Goal: Information Seeking & Learning: Learn about a topic

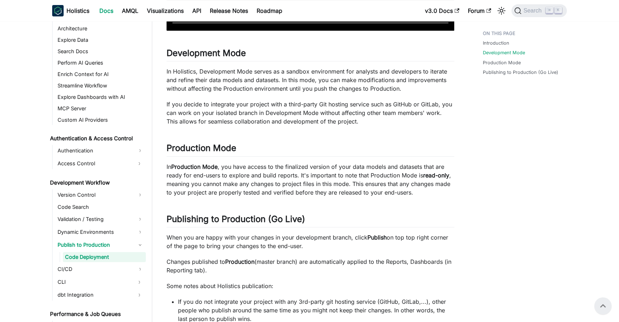
scroll to position [273, 0]
click at [100, 166] on link "Access Control" at bounding box center [94, 163] width 78 height 11
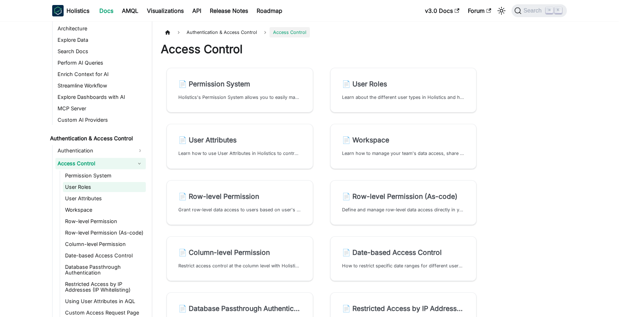
click at [93, 188] on link "User Roles" at bounding box center [104, 187] width 83 height 10
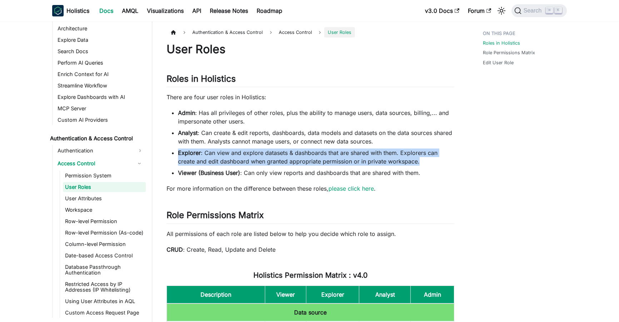
drag, startPoint x: 178, startPoint y: 154, endPoint x: 420, endPoint y: 164, distance: 242.1
click at [420, 164] on li "Explorer : Can view and explore datasets & dashboards that are shared with them…" at bounding box center [316, 157] width 276 height 17
click at [420, 162] on li "Explorer : Can view and explore datasets & dashboards that are shared with them…" at bounding box center [316, 157] width 276 height 17
drag, startPoint x: 421, startPoint y: 161, endPoint x: 177, endPoint y: 153, distance: 244.2
click at [177, 153] on ul "Admin : Has all privileges of other roles, plus the ability to manage users, da…" at bounding box center [311, 143] width 288 height 69
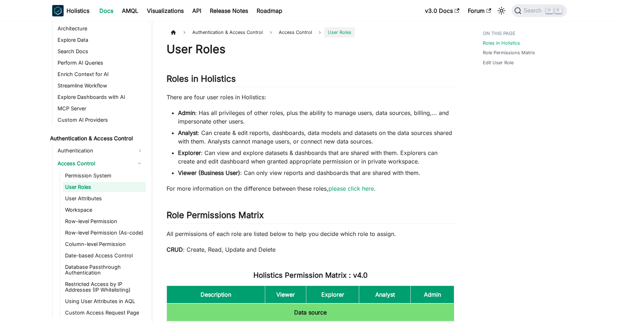
click at [192, 132] on strong "Analyst" at bounding box center [188, 132] width 20 height 7
